Goal: Transaction & Acquisition: Purchase product/service

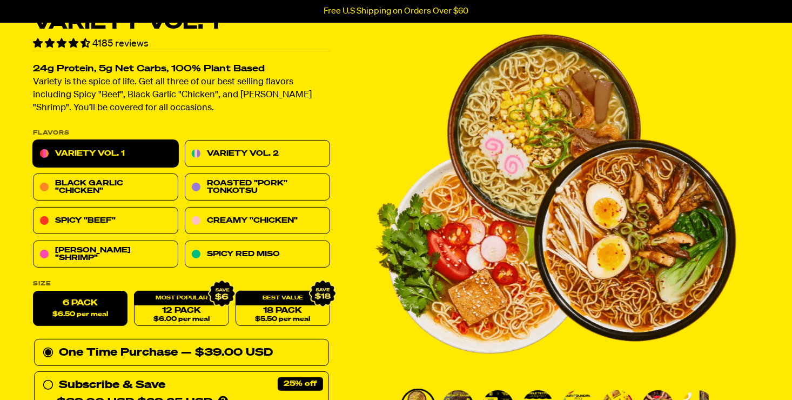
scroll to position [40, 0]
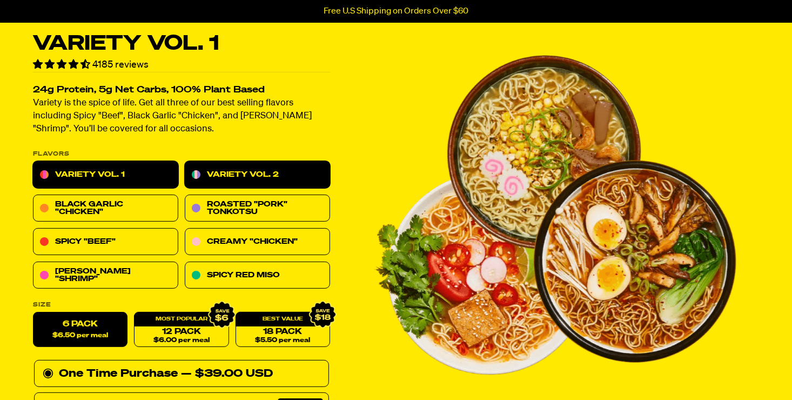
click at [305, 172] on link "Variety Vol. 2" at bounding box center [257, 175] width 145 height 27
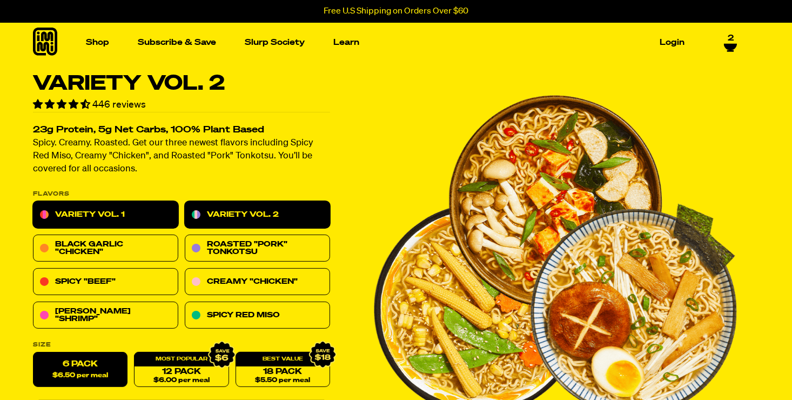
click at [126, 210] on link "Variety Vol. 1" at bounding box center [105, 215] width 145 height 27
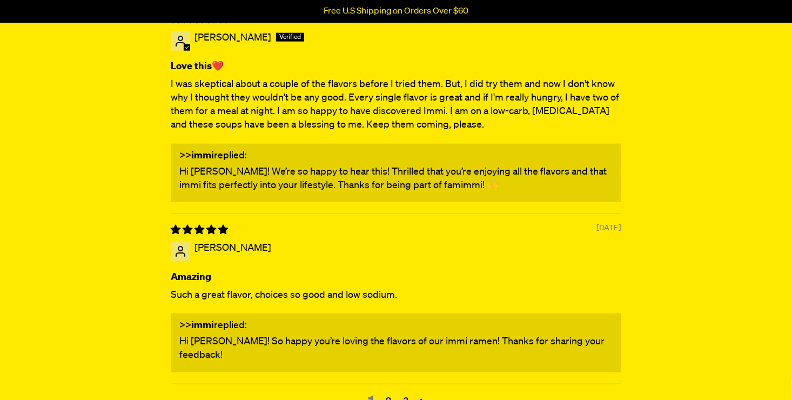
scroll to position [4572, 0]
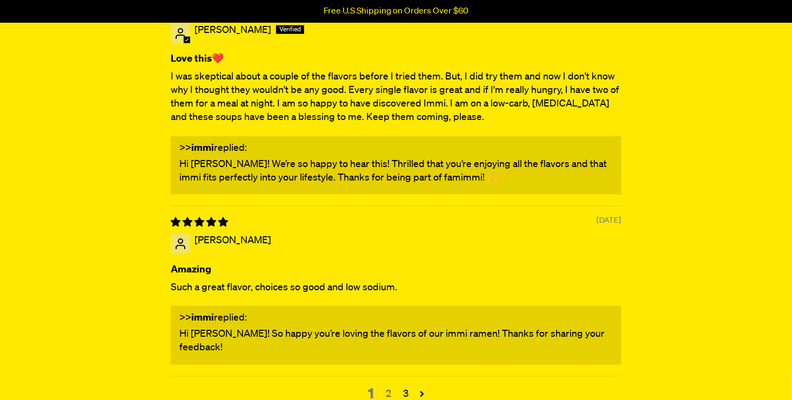
click at [388, 388] on link "2" at bounding box center [388, 395] width 17 height 14
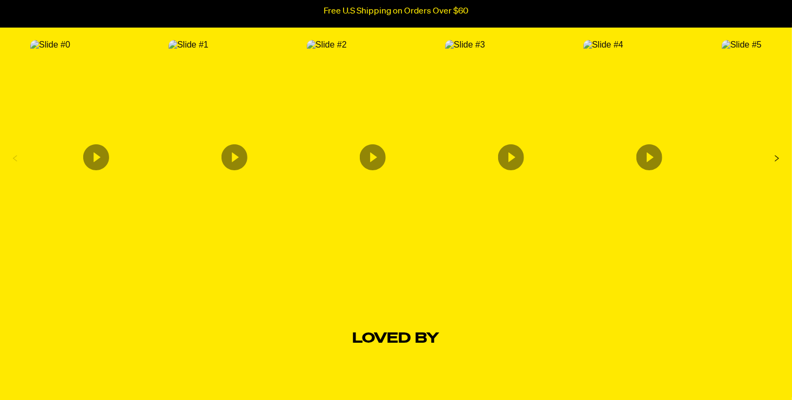
scroll to position [1923, 0]
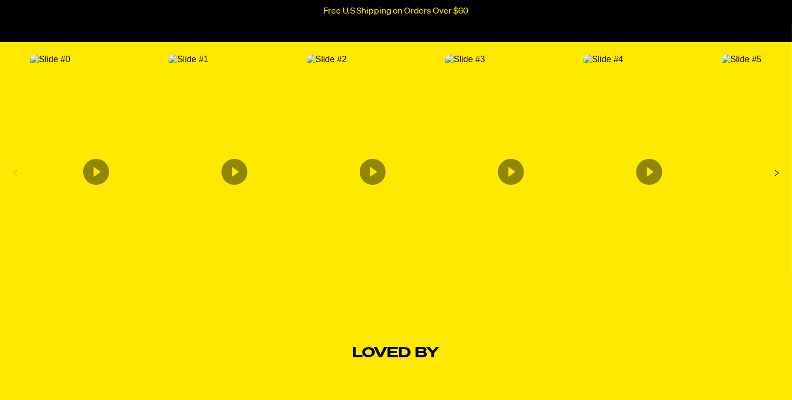
click at [511, 171] on icon "Content from Archive App" at bounding box center [511, 172] width 26 height 26
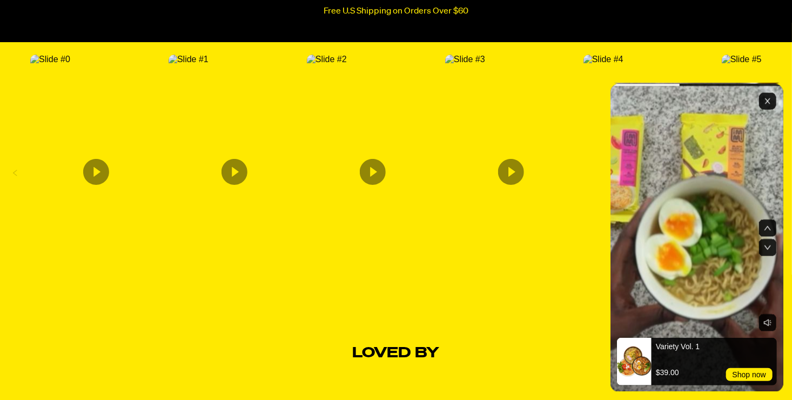
click at [770, 99] on rect "Exit" at bounding box center [767, 100] width 17 height 17
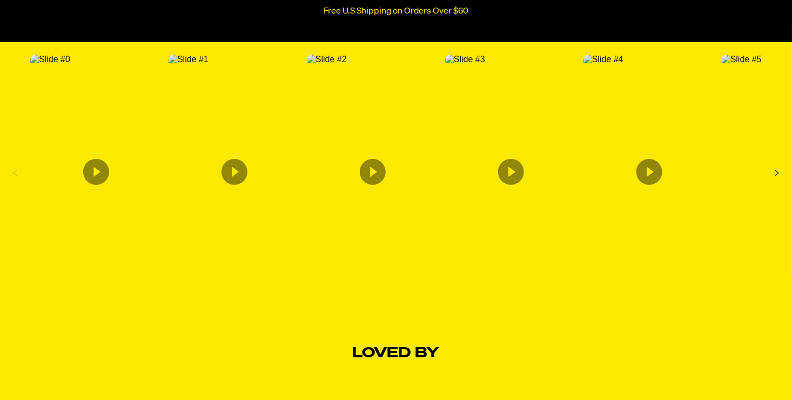
click at [778, 173] on icon "Next Slide" at bounding box center [777, 172] width 17 height 17
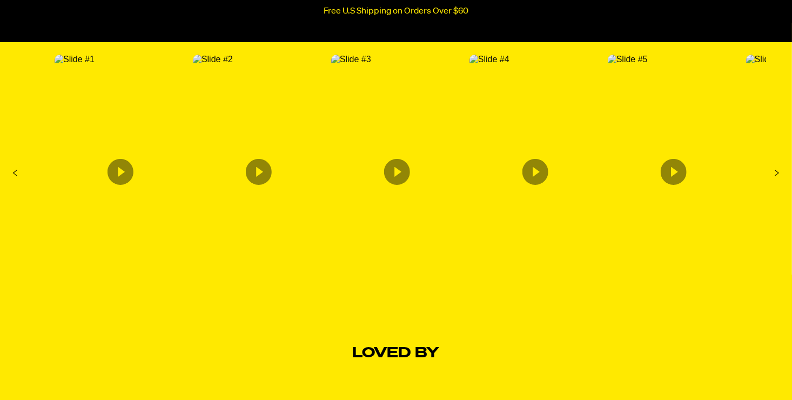
click at [118, 176] on icon "Content from Archive App" at bounding box center [121, 172] width 26 height 26
